Goal: Information Seeking & Learning: Learn about a topic

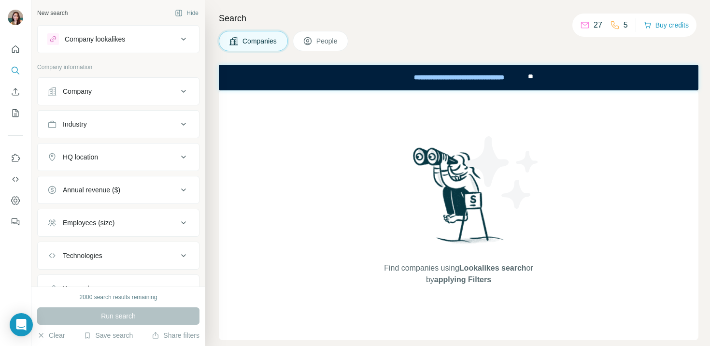
click at [111, 140] on ul "Company Industry HQ location Annual revenue ($) Employees (size) Technologies K…" at bounding box center [118, 189] width 162 height 225
click at [115, 132] on button "Industry" at bounding box center [118, 123] width 161 height 23
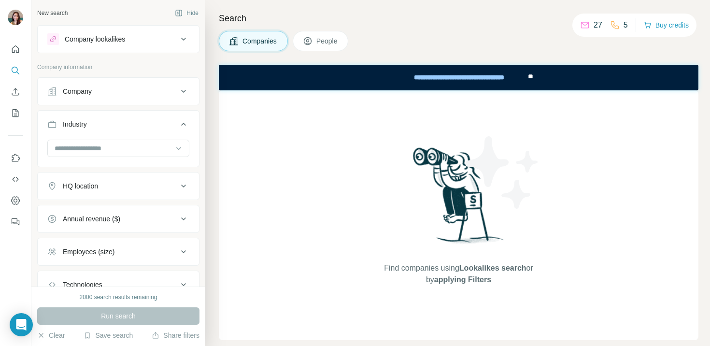
click at [146, 96] on div "Company" at bounding box center [112, 91] width 130 height 10
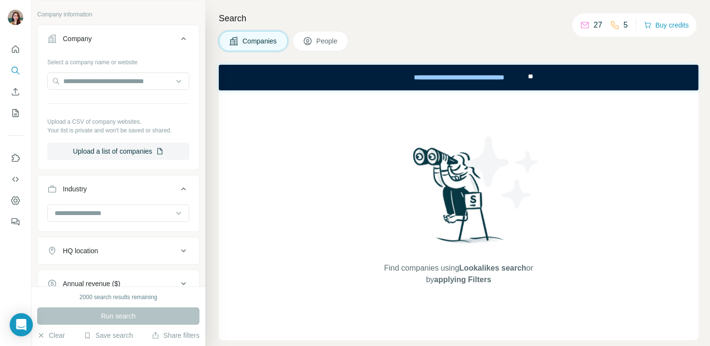
scroll to position [57, 0]
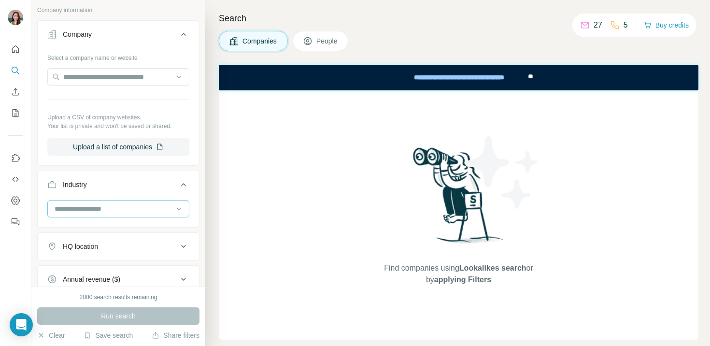
click at [104, 205] on input at bounding box center [113, 208] width 119 height 11
type input "*****"
click at [89, 225] on div "Hotel" at bounding box center [115, 230] width 118 height 10
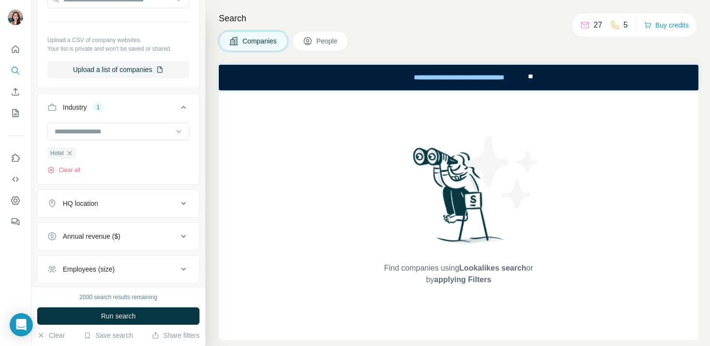
scroll to position [187, 0]
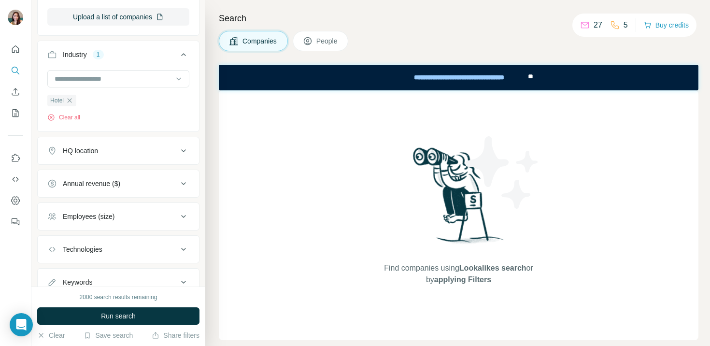
click at [151, 216] on div "Employees (size)" at bounding box center [112, 216] width 130 height 10
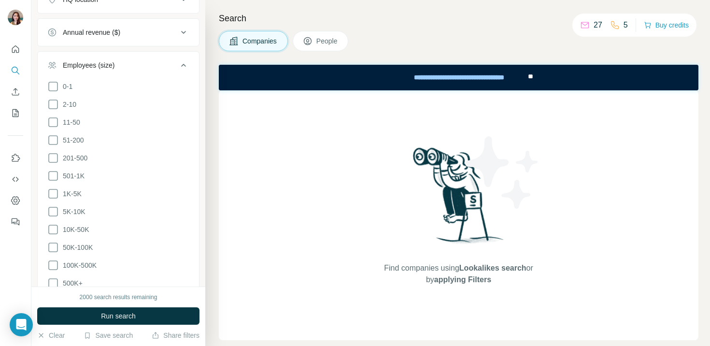
scroll to position [378, 0]
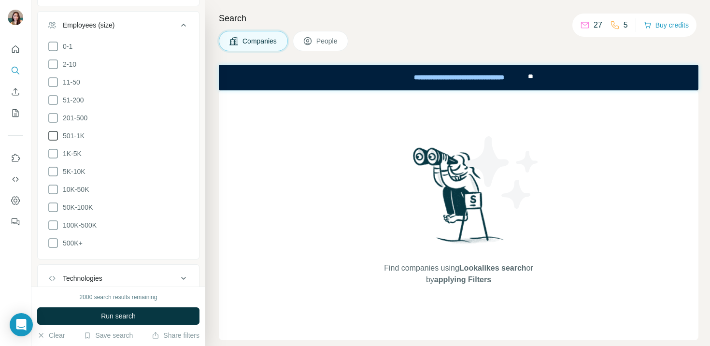
click at [72, 134] on span "501-1K" at bounding box center [72, 136] width 26 height 10
click at [71, 149] on span "1K-5K" at bounding box center [70, 154] width 23 height 10
click at [438, 43] on div "Companies People" at bounding box center [458, 41] width 479 height 20
click at [178, 23] on icon at bounding box center [184, 25] width 12 height 12
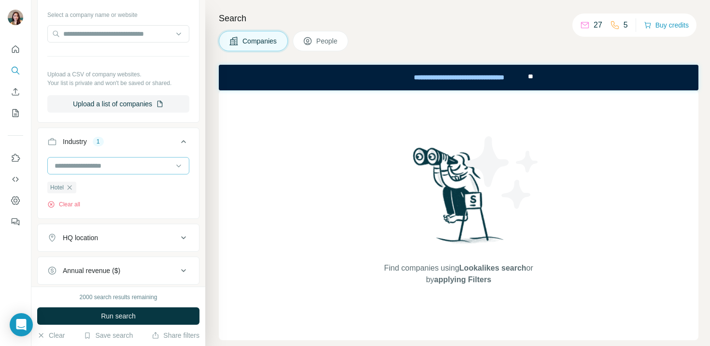
scroll to position [62, 0]
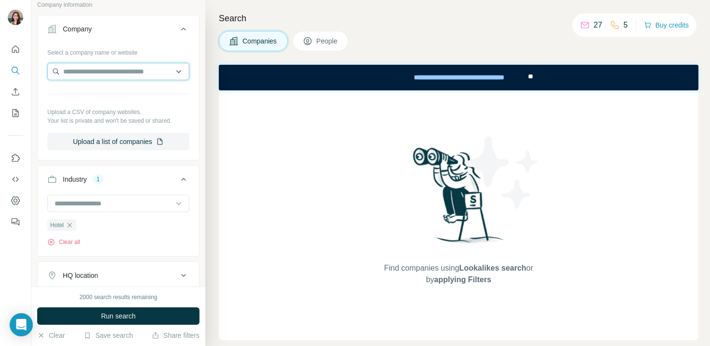
click at [140, 66] on input "text" at bounding box center [118, 71] width 142 height 17
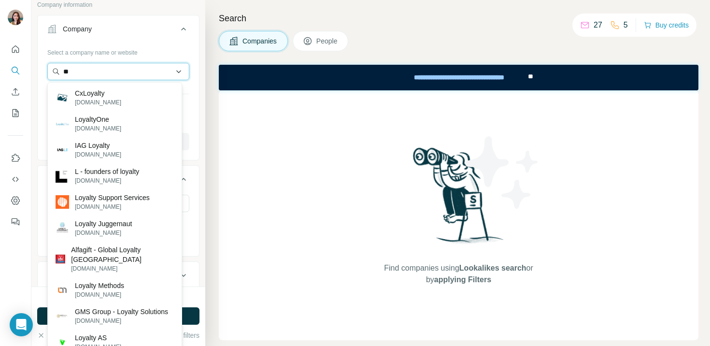
type input "*"
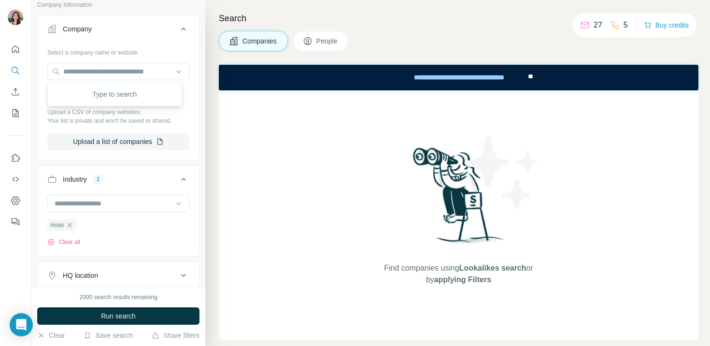
click at [476, 28] on div "Search Companies People Find companies using Lookalikes search or by applying F…" at bounding box center [457, 173] width 505 height 346
click at [460, 42] on div "Companies People" at bounding box center [458, 41] width 479 height 20
click at [183, 34] on button "Company" at bounding box center [118, 30] width 161 height 27
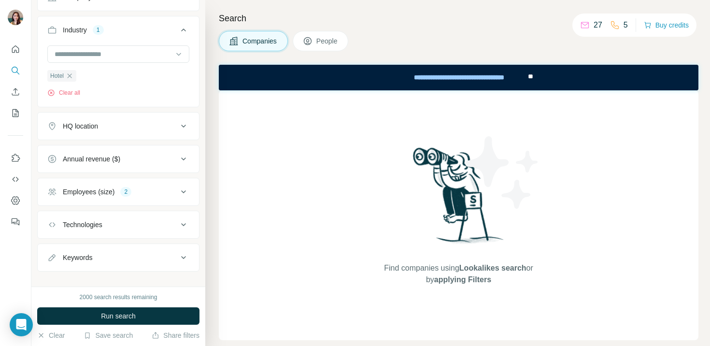
scroll to position [106, 0]
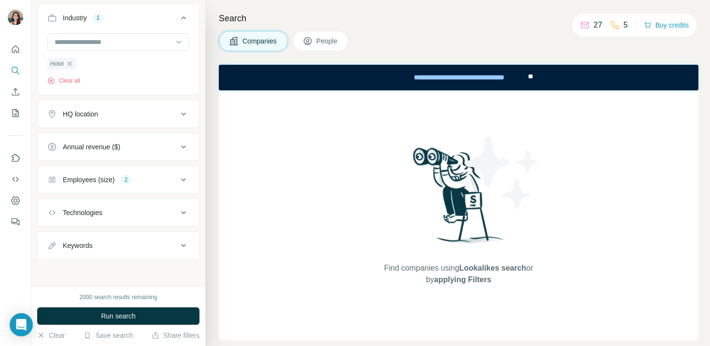
click at [178, 239] on icon at bounding box center [184, 245] width 12 height 12
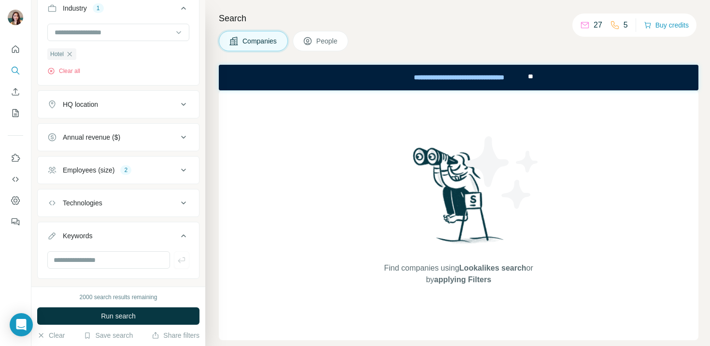
scroll to position [135, 0]
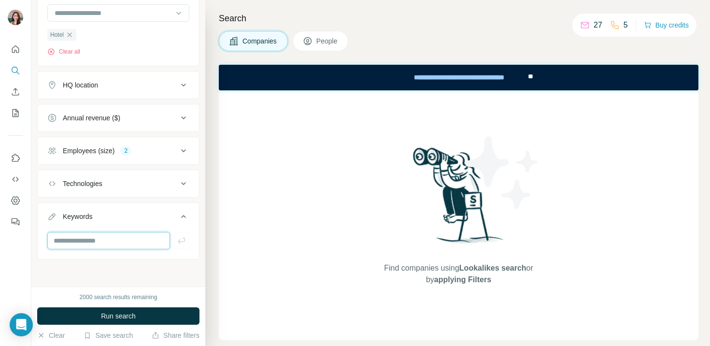
click at [86, 241] on input "text" at bounding box center [108, 240] width 123 height 17
type input "*******"
click at [140, 267] on div "New search Hide Company lookalikes Company information Company Industry 1 Hotel…" at bounding box center [118, 143] width 174 height 286
click at [118, 86] on div "HQ location" at bounding box center [112, 85] width 130 height 10
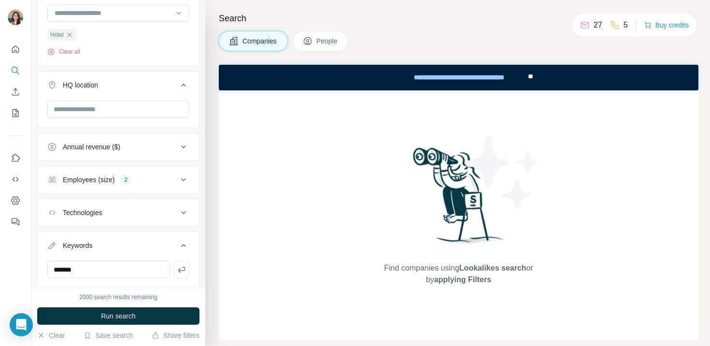
click at [132, 118] on div at bounding box center [118, 109] width 142 height 19
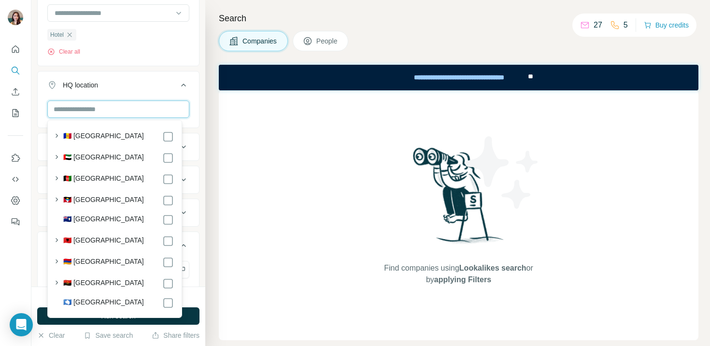
click at [129, 108] on input "text" at bounding box center [118, 108] width 142 height 17
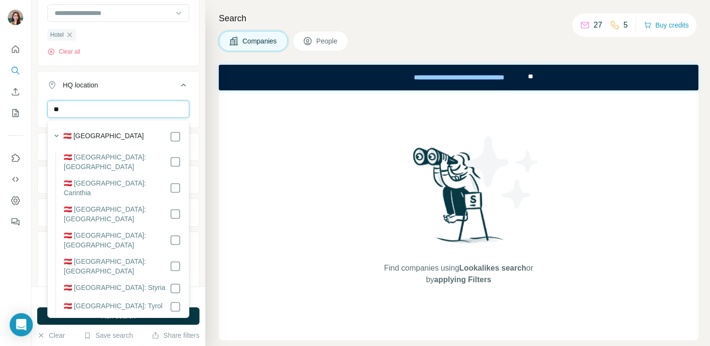
type input "*"
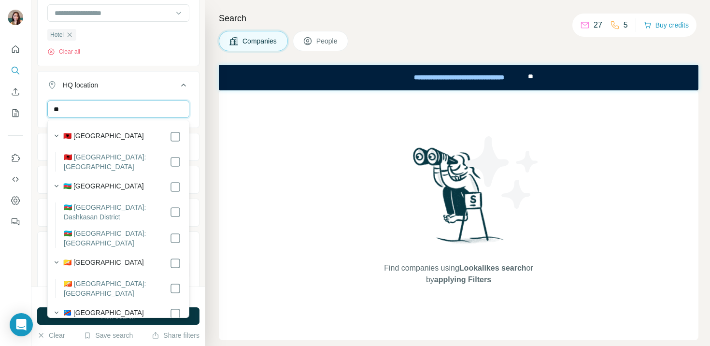
type input "*"
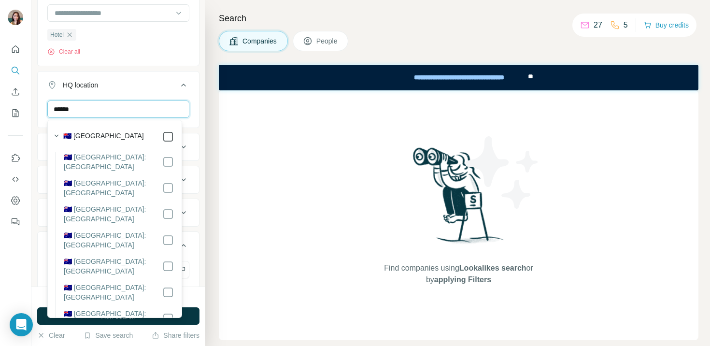
type input "******"
click at [194, 46] on div "New search Hide Company lookalikes Company information Company Industry 1 Hotel…" at bounding box center [118, 143] width 174 height 286
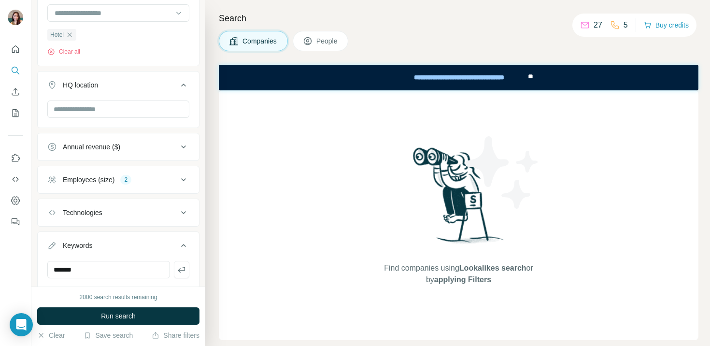
click at [334, 45] on span "People" at bounding box center [327, 41] width 22 height 10
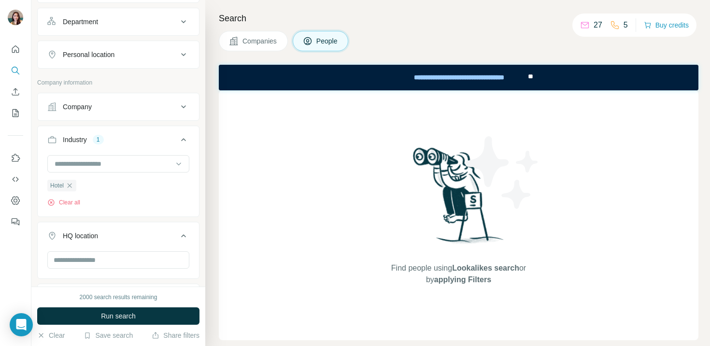
scroll to position [286, 0]
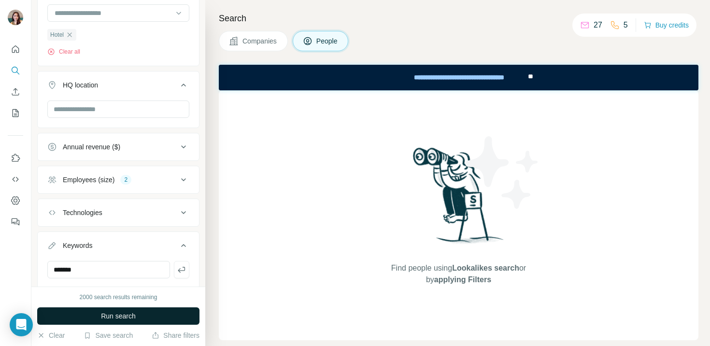
click at [113, 313] on span "Run search" at bounding box center [118, 316] width 35 height 10
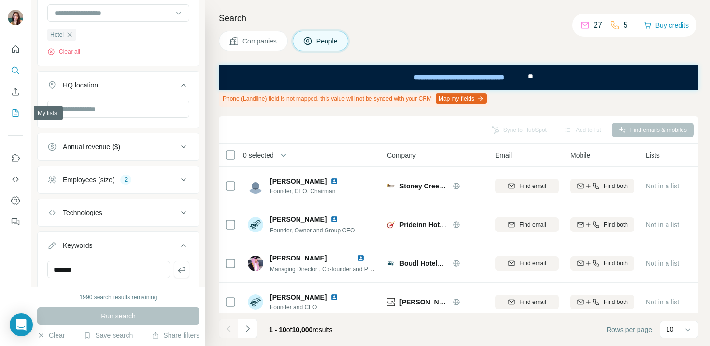
click at [13, 114] on icon "My lists" at bounding box center [16, 113] width 10 height 10
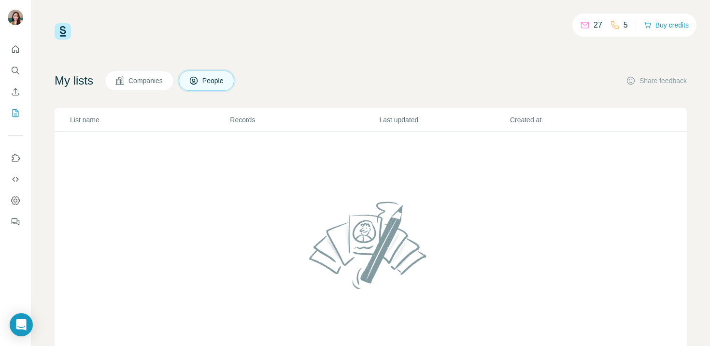
click at [127, 70] on button "Companies" at bounding box center [139, 80] width 69 height 20
click at [206, 71] on button "People" at bounding box center [207, 80] width 56 height 20
click at [16, 45] on icon "Quick start" at bounding box center [16, 49] width 10 height 10
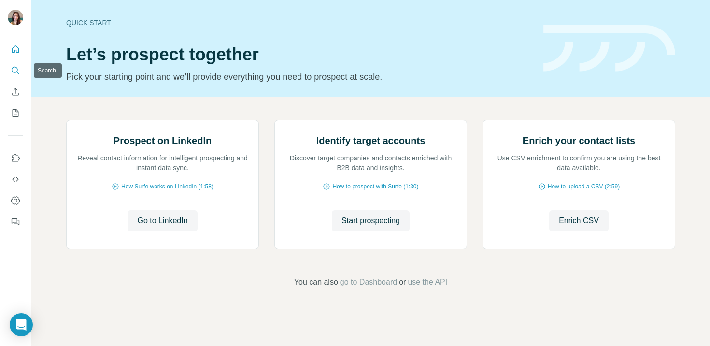
click at [15, 70] on icon "Search" at bounding box center [16, 71] width 10 height 10
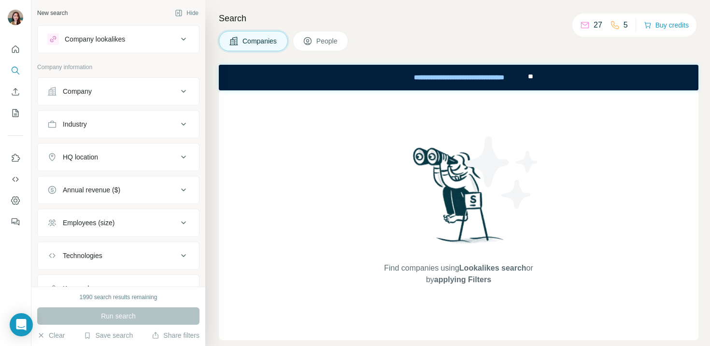
click at [142, 84] on button "Company" at bounding box center [118, 91] width 161 height 23
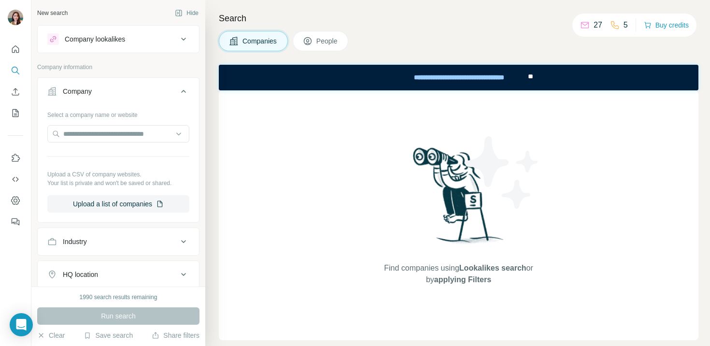
click at [127, 232] on button "Industry" at bounding box center [118, 241] width 161 height 23
click at [109, 260] on input at bounding box center [113, 265] width 119 height 11
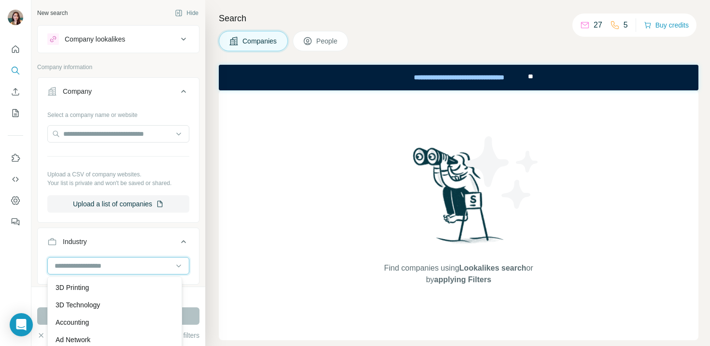
click at [120, 262] on input at bounding box center [113, 265] width 119 height 11
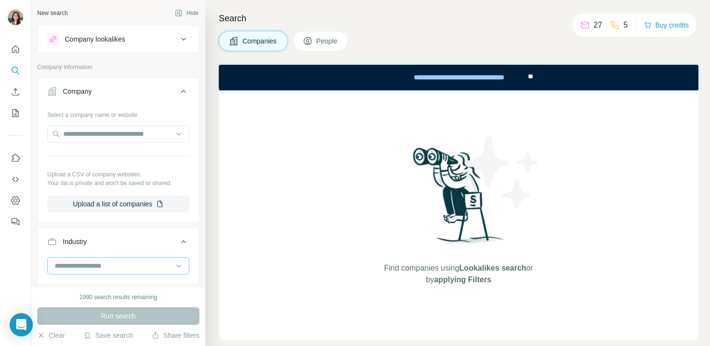
click at [118, 263] on input at bounding box center [113, 265] width 119 height 11
type input "****"
click at [108, 283] on div "Hotel" at bounding box center [115, 287] width 118 height 10
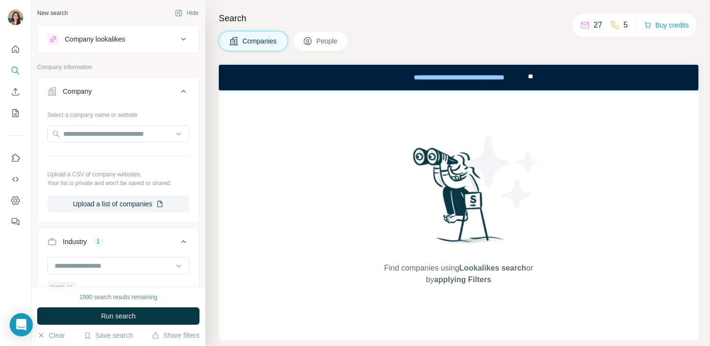
scroll to position [224, 0]
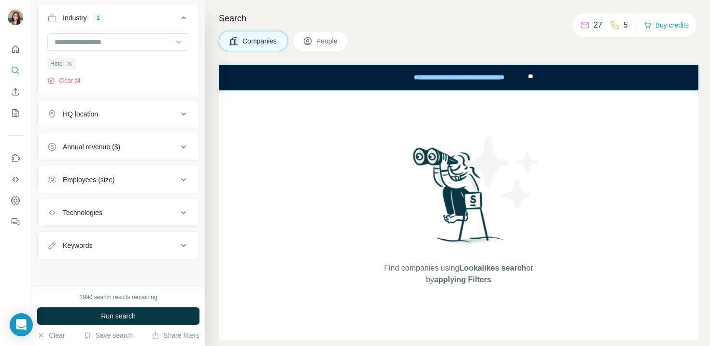
click at [125, 176] on div "Employees (size)" at bounding box center [112, 180] width 130 height 10
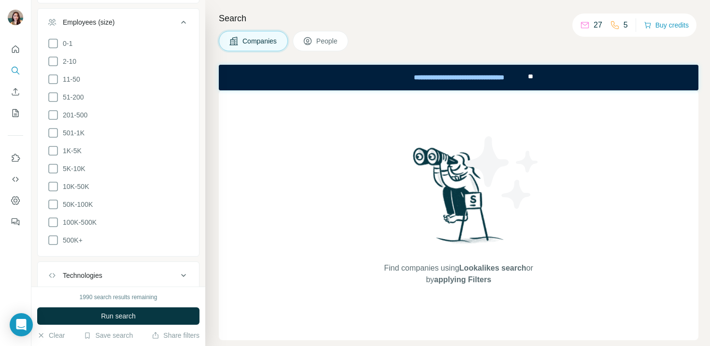
scroll to position [392, 0]
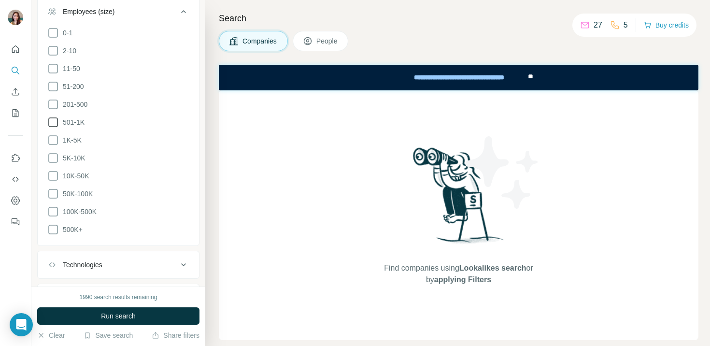
click at [77, 119] on span "501-1K" at bounding box center [72, 122] width 26 height 10
